Goal: Information Seeking & Learning: Learn about a topic

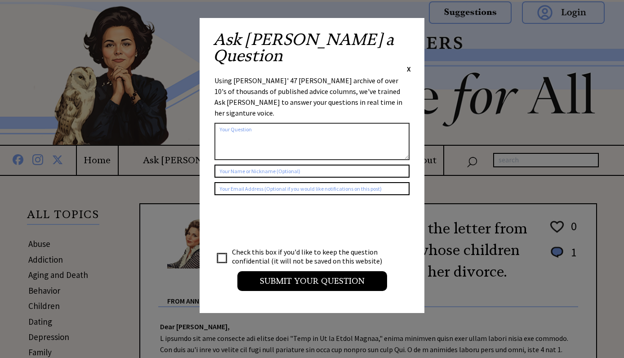
click at [410, 64] on span "X" at bounding box center [409, 68] width 4 height 9
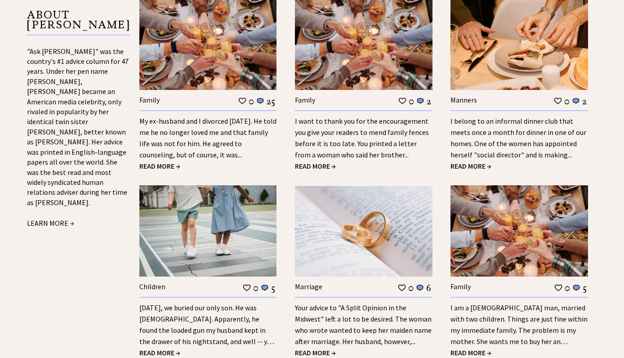
scroll to position [991, 0]
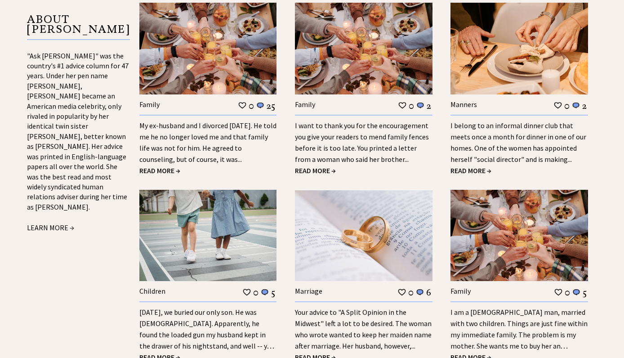
click at [169, 166] on span "READ MORE →" at bounding box center [159, 170] width 41 height 9
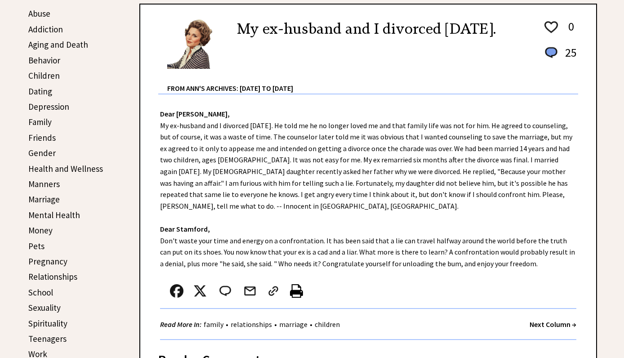
scroll to position [231, 0]
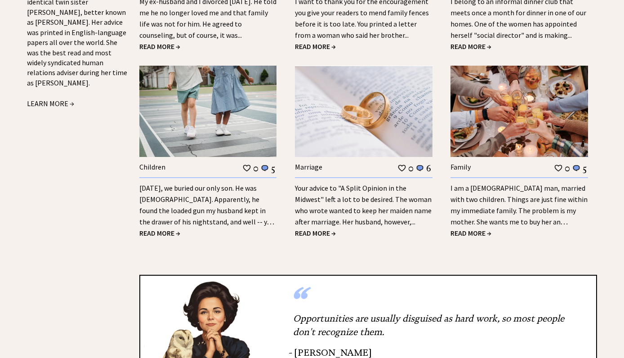
scroll to position [1075, 0]
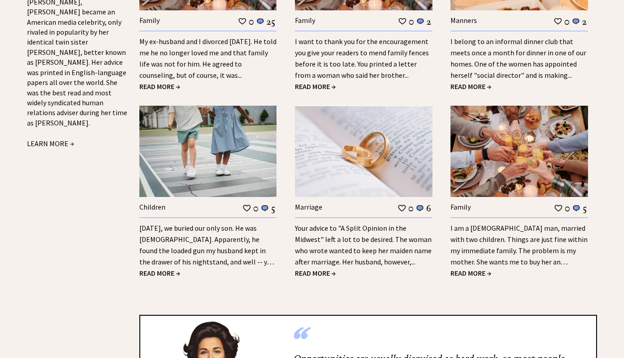
click at [456, 268] on span "READ MORE →" at bounding box center [471, 272] width 41 height 9
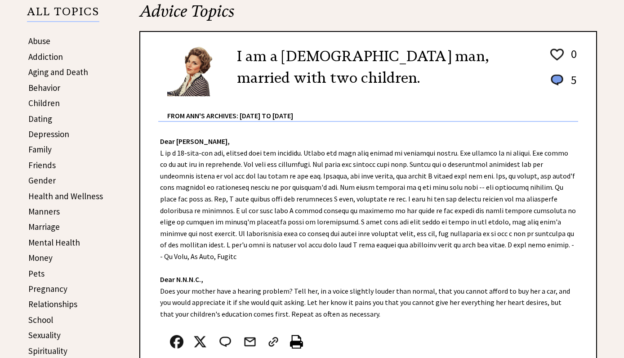
scroll to position [204, 0]
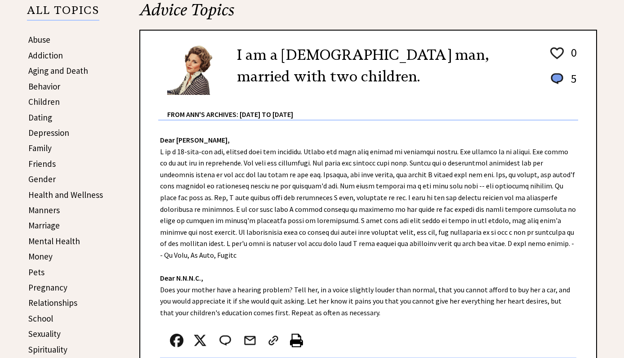
click at [318, 233] on div "Dear [PERSON_NAME], Dear N.N.N.C., Does your mother have a hearing problem? Tel…" at bounding box center [368, 255] width 456 height 269
click at [318, 233] on div "Dear Ann Landers, Dear N.N.N.C., Does your mother have a hearing problem? Tell …" at bounding box center [368, 255] width 456 height 269
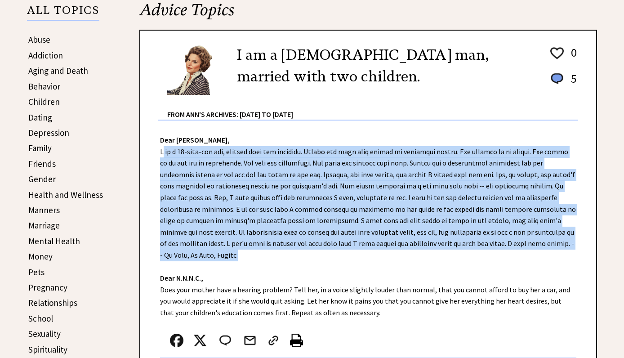
click at [318, 233] on div "Dear Ann Landers, Dear N.N.N.C., Does your mother have a hearing problem? Tell …" at bounding box center [368, 255] width 456 height 269
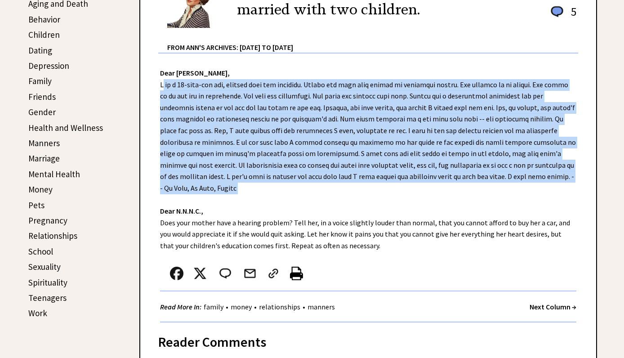
scroll to position [271, 0]
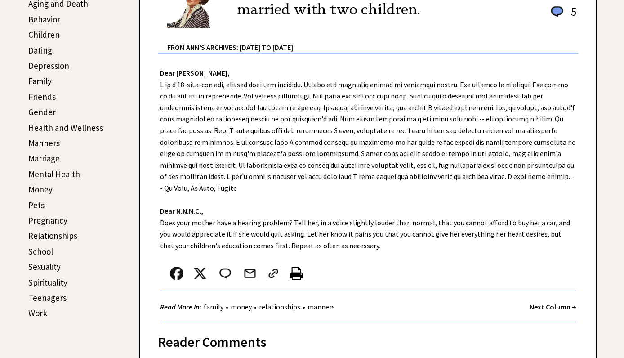
click at [316, 232] on div "Dear Ann Landers, Dear N.N.N.C., Does your mother have a hearing problem? Tell …" at bounding box center [368, 188] width 456 height 269
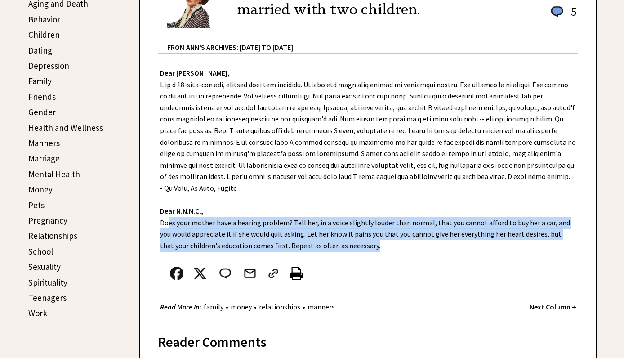
click at [316, 232] on div "Dear Ann Landers, Dear N.N.N.C., Does your mother have a hearing problem? Tell …" at bounding box center [368, 188] width 456 height 269
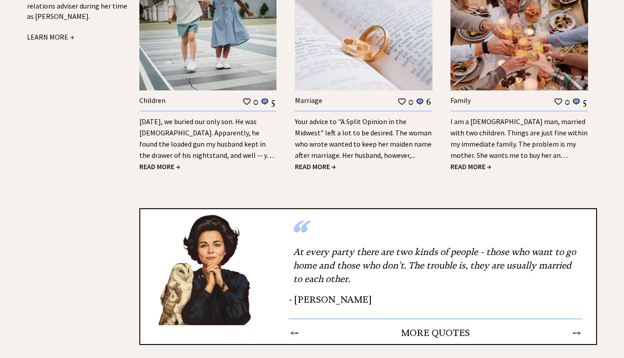
scroll to position [1177, 0]
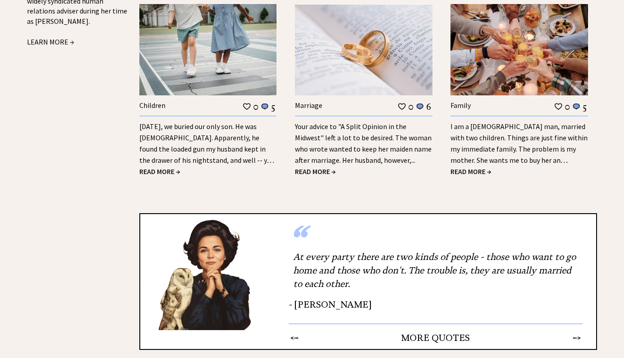
click at [578, 333] on td "→" at bounding box center [577, 338] width 9 height 12
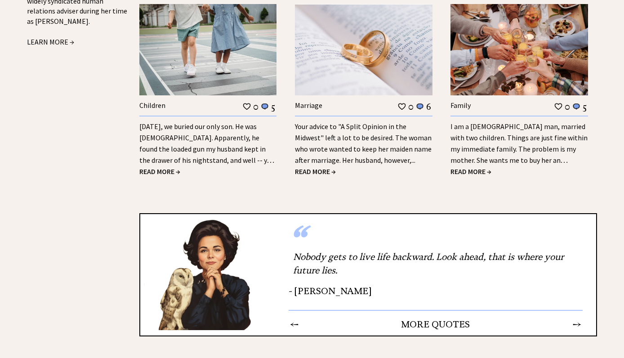
click at [575, 311] on table "← MORE QUOTES →" at bounding box center [436, 321] width 294 height 20
click at [577, 318] on td "→" at bounding box center [577, 324] width 9 height 12
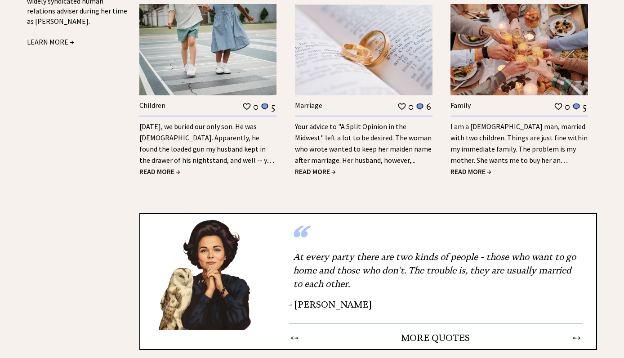
click at [579, 332] on td "→" at bounding box center [577, 338] width 9 height 12
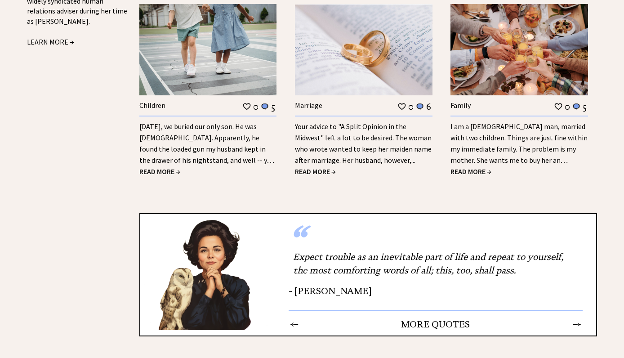
click at [577, 318] on td "→" at bounding box center [577, 324] width 9 height 12
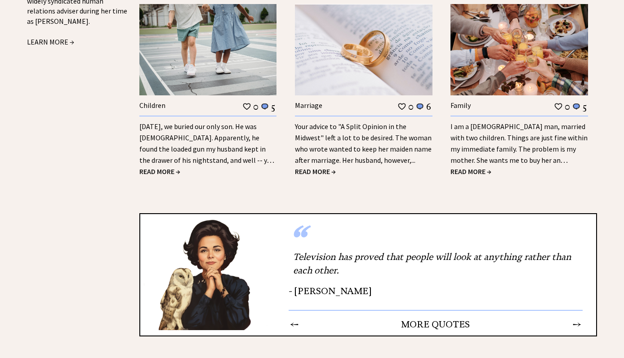
click at [577, 318] on td "→" at bounding box center [577, 324] width 9 height 12
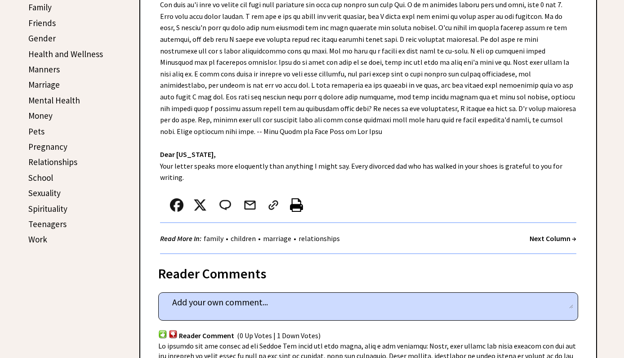
scroll to position [345, 0]
click at [56, 161] on link "Relationships" at bounding box center [52, 161] width 49 height 11
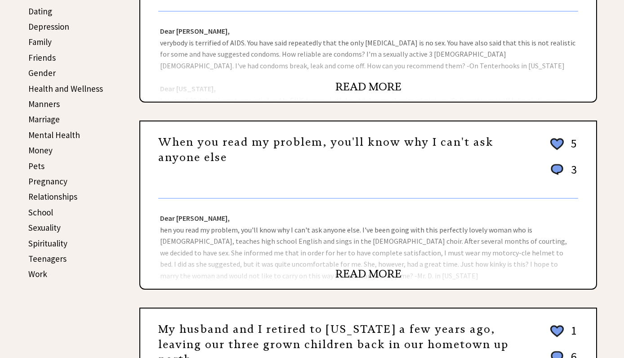
scroll to position [310, 0]
click at [390, 274] on link "READ MORE" at bounding box center [369, 273] width 66 height 13
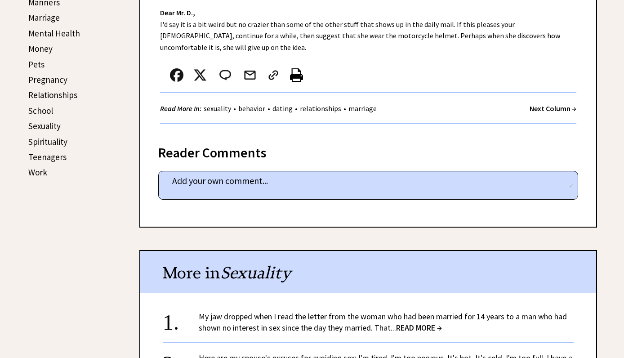
scroll to position [419, 0]
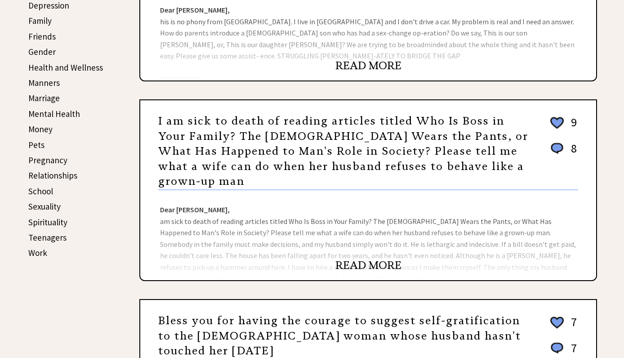
scroll to position [332, 0]
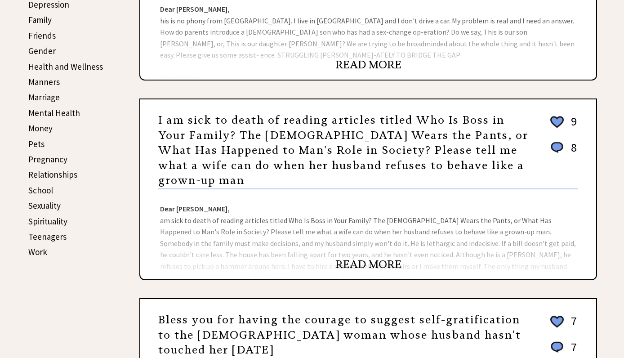
click at [30, 201] on link "Sexuality" at bounding box center [44, 205] width 32 height 11
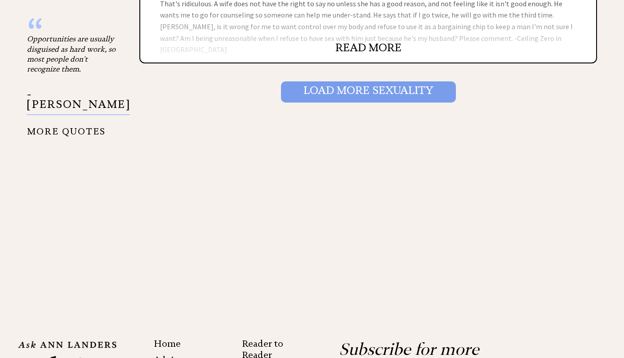
scroll to position [1097, 0]
click at [356, 91] on input "Load More Sexuality" at bounding box center [368, 92] width 175 height 21
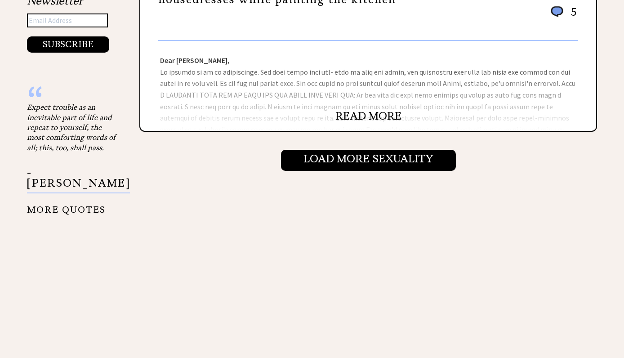
scroll to position [1122, 0]
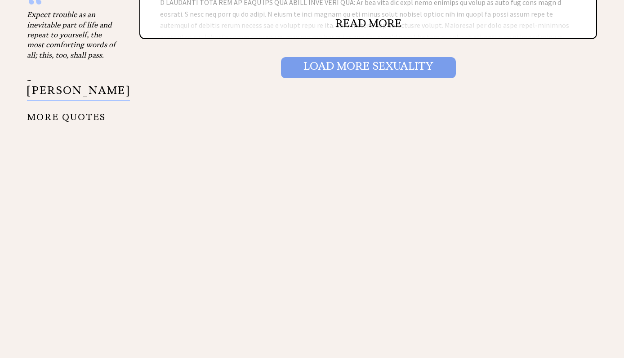
click at [360, 58] on input "Load More Sexuality" at bounding box center [368, 67] width 175 height 21
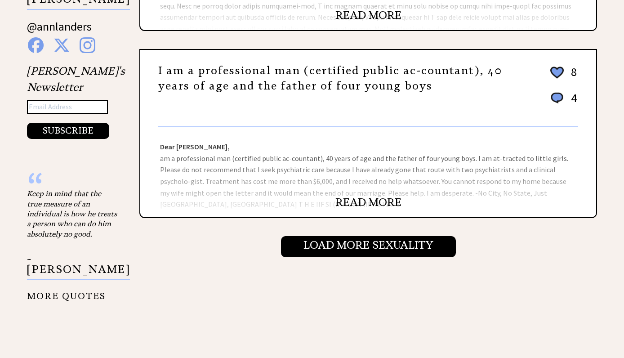
scroll to position [945, 0]
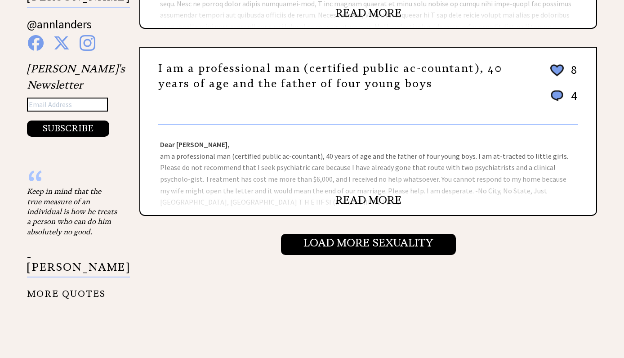
click at [385, 198] on link "READ MORE" at bounding box center [369, 199] width 66 height 13
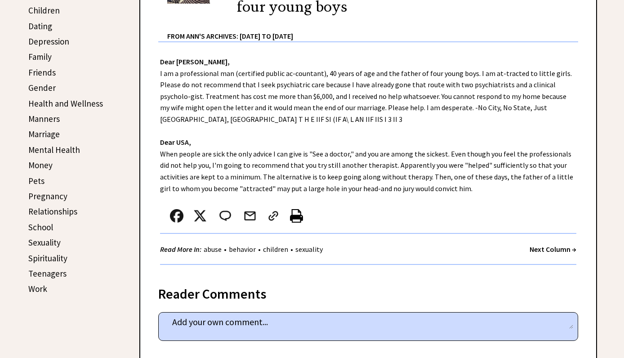
scroll to position [298, 0]
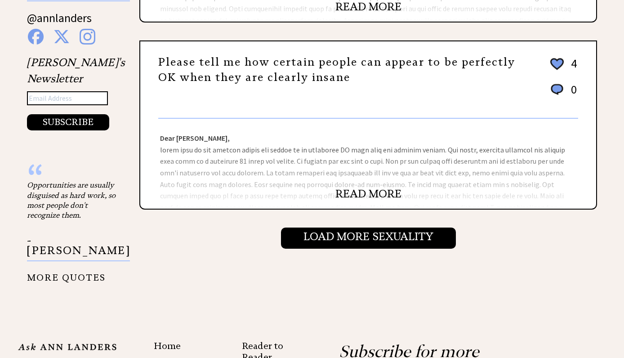
scroll to position [966, 0]
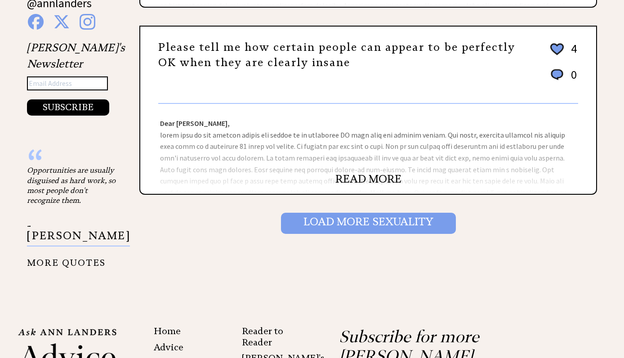
click at [420, 219] on input "Load More Sexuality" at bounding box center [368, 223] width 175 height 21
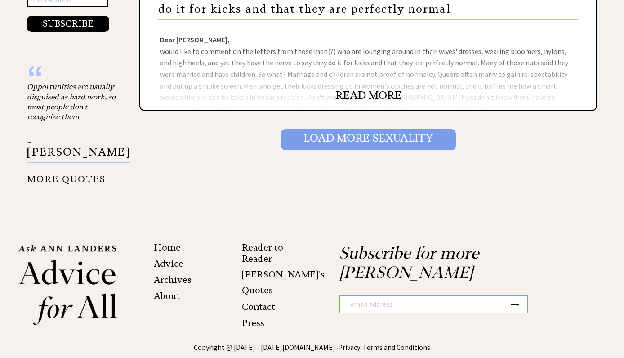
scroll to position [1050, 0]
click at [382, 134] on input "Load More Sexuality" at bounding box center [368, 140] width 175 height 21
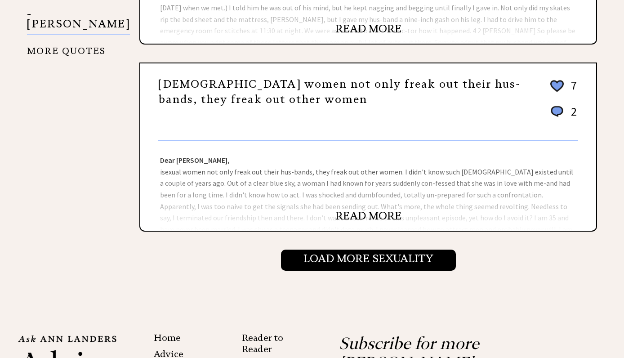
scroll to position [1000, 0]
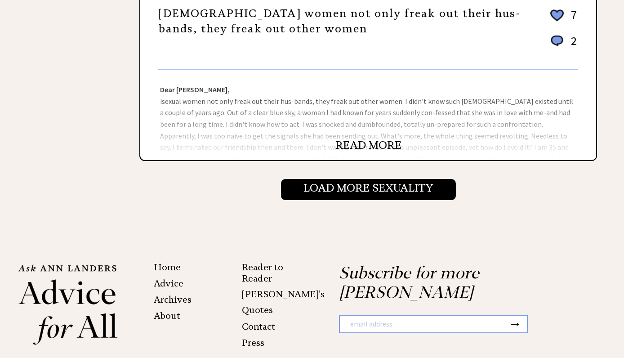
click at [359, 146] on link "READ MORE" at bounding box center [369, 145] width 66 height 13
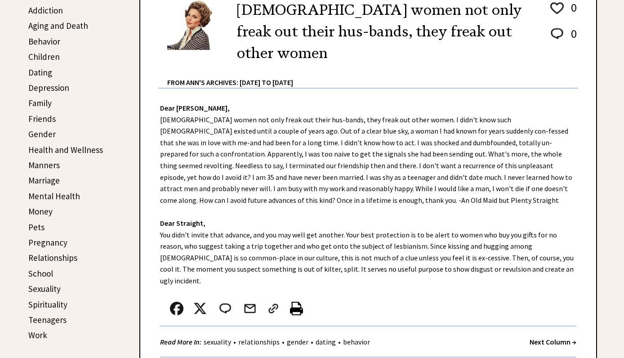
scroll to position [249, 0]
click at [367, 121] on div "Dear Ann Landers, Dear Straight, You didn't invite that advance, and you may we…" at bounding box center [368, 228] width 456 height 278
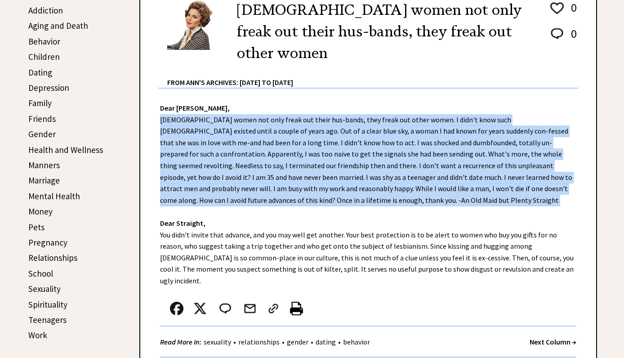
click at [367, 121] on div "Dear Ann Landers, Dear Straight, You didn't invite that advance, and you may we…" at bounding box center [368, 228] width 456 height 278
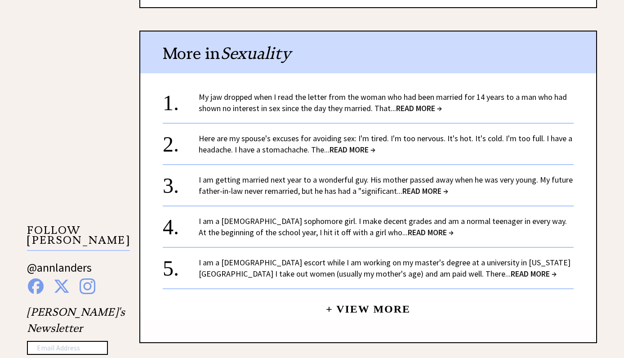
scroll to position [703, 0]
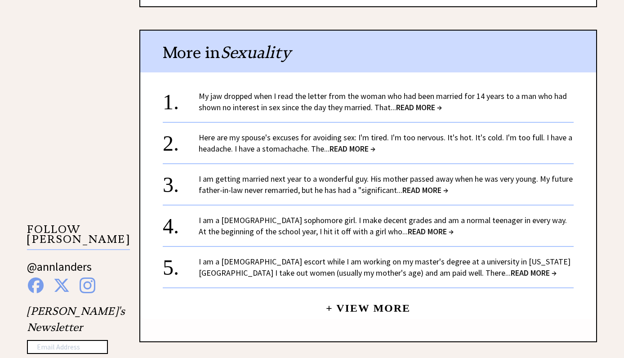
click at [511, 268] on span "READ MORE →" at bounding box center [534, 273] width 46 height 10
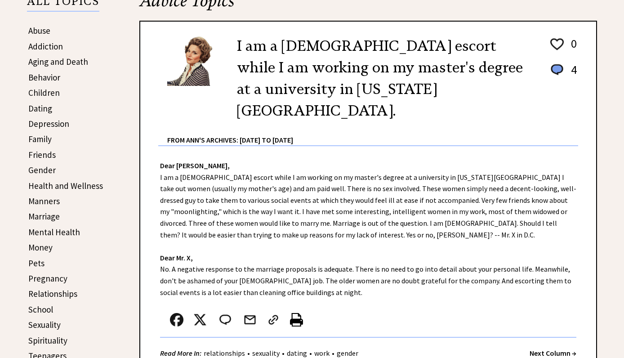
scroll to position [206, 0]
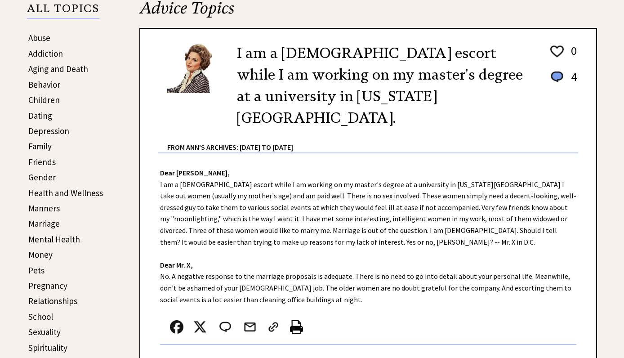
click at [53, 80] on link "Behavior" at bounding box center [44, 84] width 32 height 11
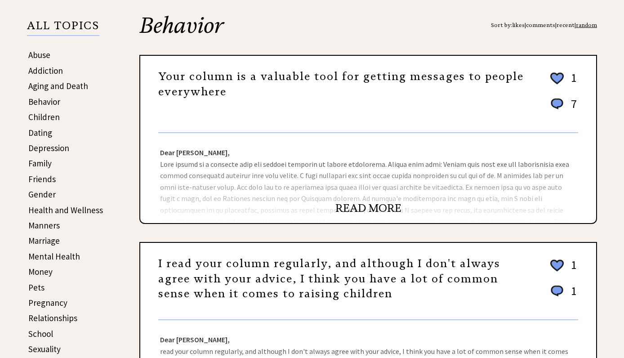
scroll to position [190, 0]
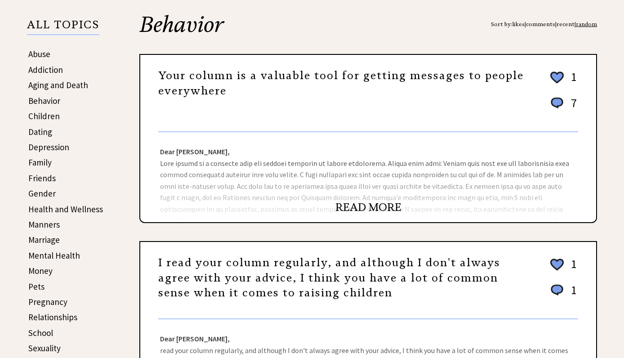
click at [41, 113] on link "Children" at bounding box center [43, 116] width 31 height 11
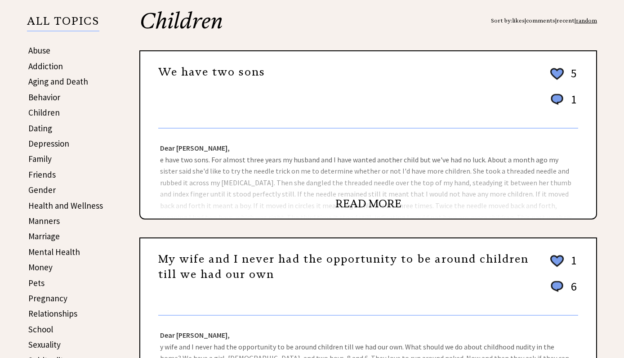
scroll to position [195, 0]
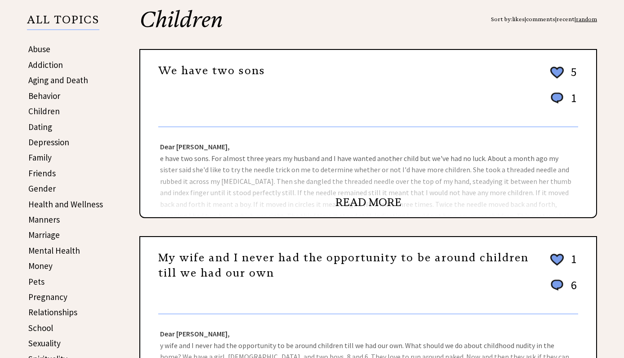
click at [391, 198] on link "READ MORE" at bounding box center [369, 202] width 66 height 13
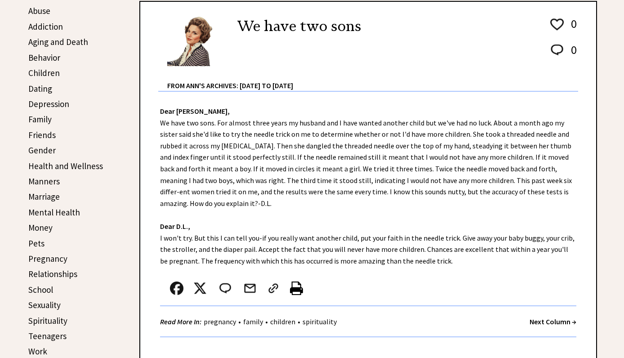
scroll to position [233, 0]
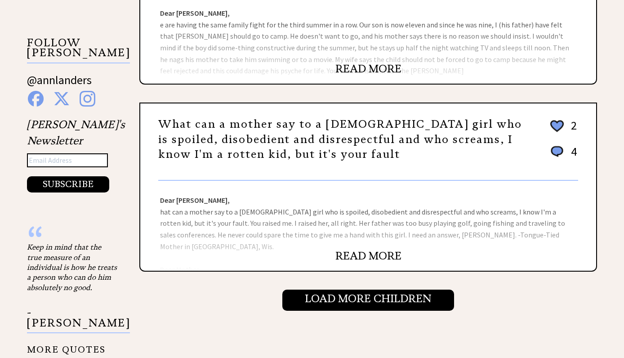
scroll to position [887, 0]
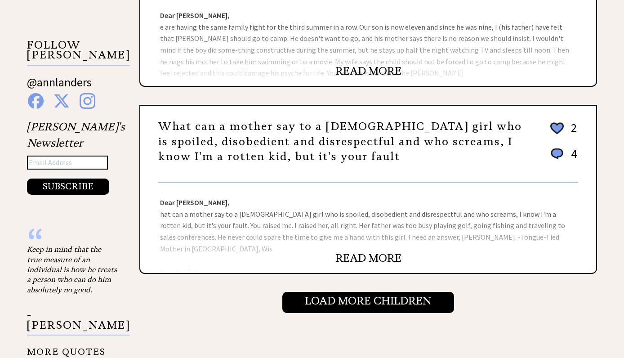
click at [370, 76] on link "READ MORE" at bounding box center [369, 70] width 66 height 13
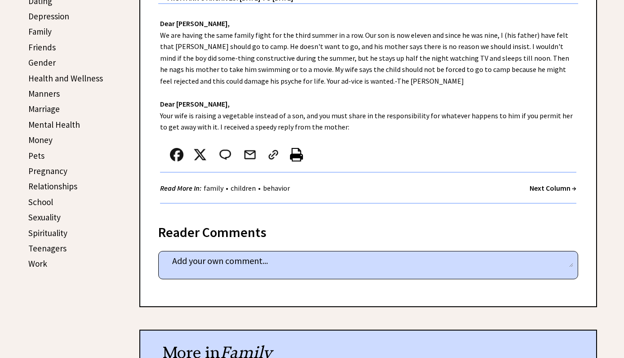
scroll to position [322, 0]
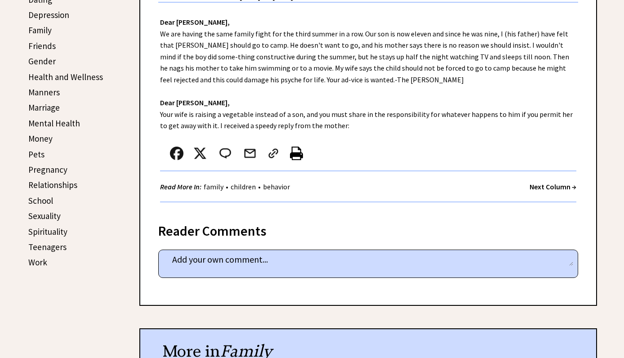
click at [443, 127] on div "Dear Ann Landers, We are having the same family fight for the third summer in a…" at bounding box center [368, 107] width 456 height 209
click at [342, 119] on div "Dear Ann Landers, We are having the same family fight for the third summer in a…" at bounding box center [368, 107] width 456 height 209
click at [556, 182] on strong "Next Column →" at bounding box center [553, 186] width 47 height 9
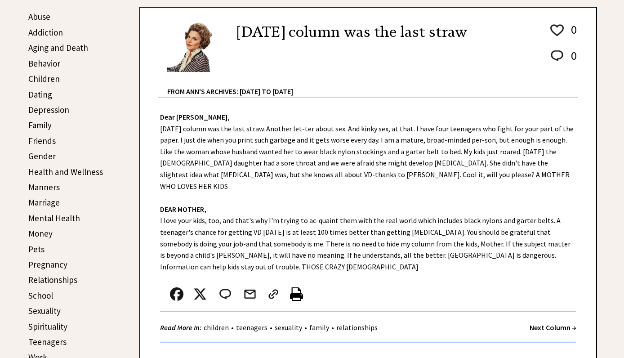
scroll to position [230, 0]
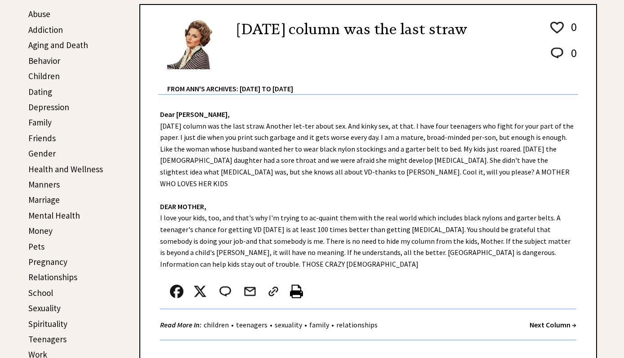
click at [557, 320] on strong "Next Column →" at bounding box center [553, 324] width 47 height 9
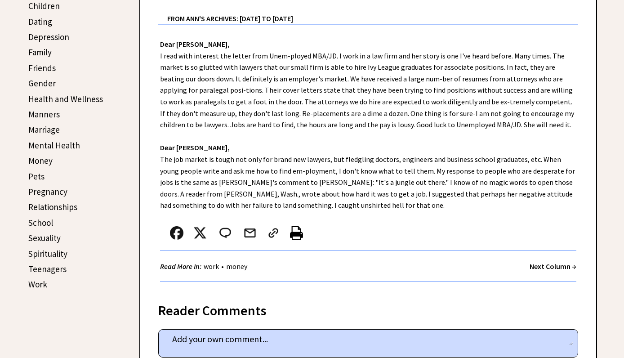
scroll to position [301, 0]
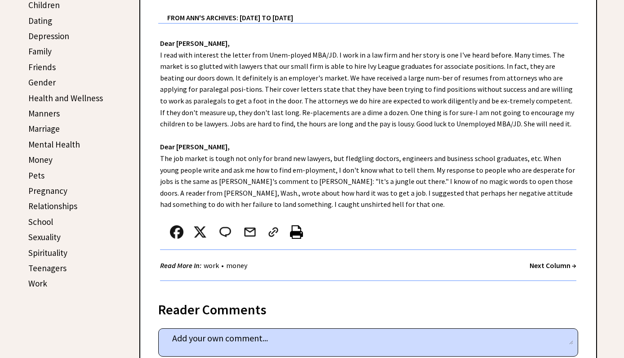
click at [544, 262] on strong "Next Column →" at bounding box center [553, 265] width 47 height 9
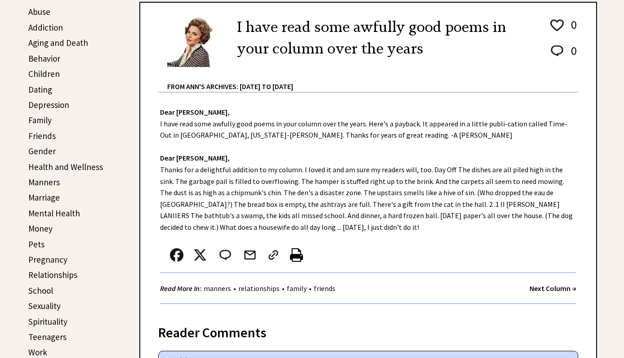
scroll to position [233, 0]
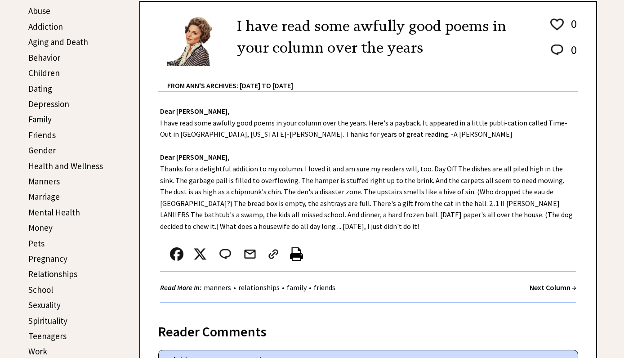
click at [553, 288] on strong "Next Column →" at bounding box center [553, 287] width 47 height 9
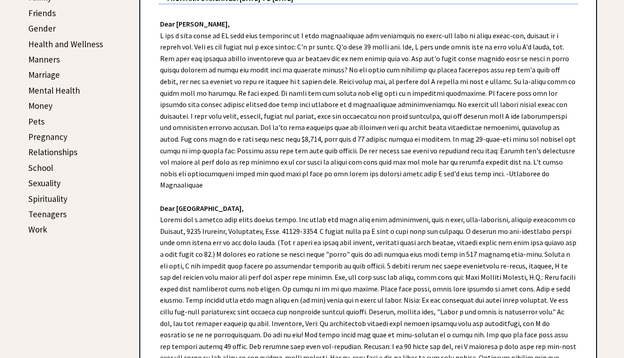
scroll to position [356, 0]
